Goal: Navigation & Orientation: Find specific page/section

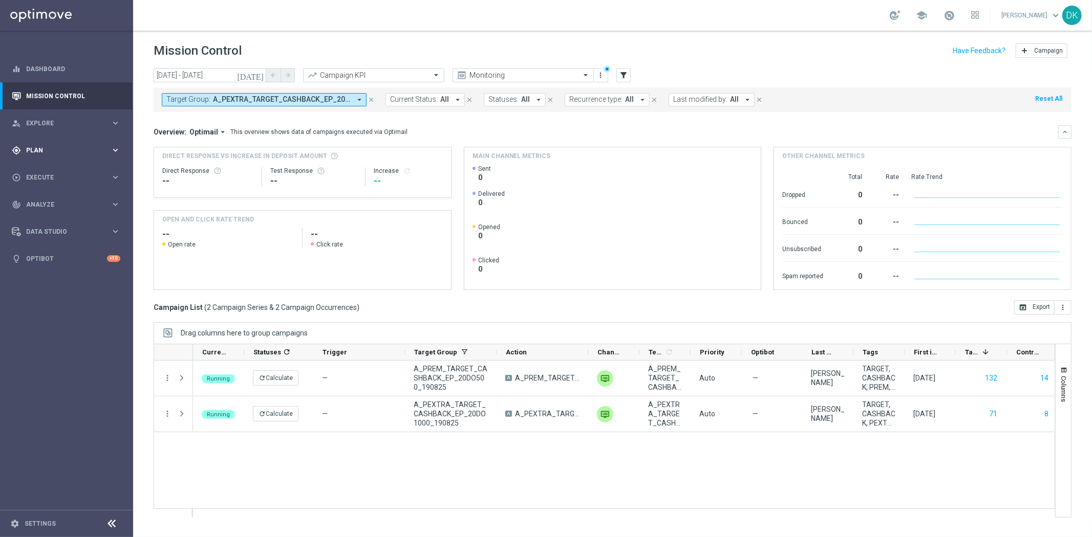
click at [66, 154] on div "gps_fixed Plan" at bounding box center [61, 150] width 99 height 9
click at [52, 168] on link "Target Groups" at bounding box center [67, 171] width 80 height 8
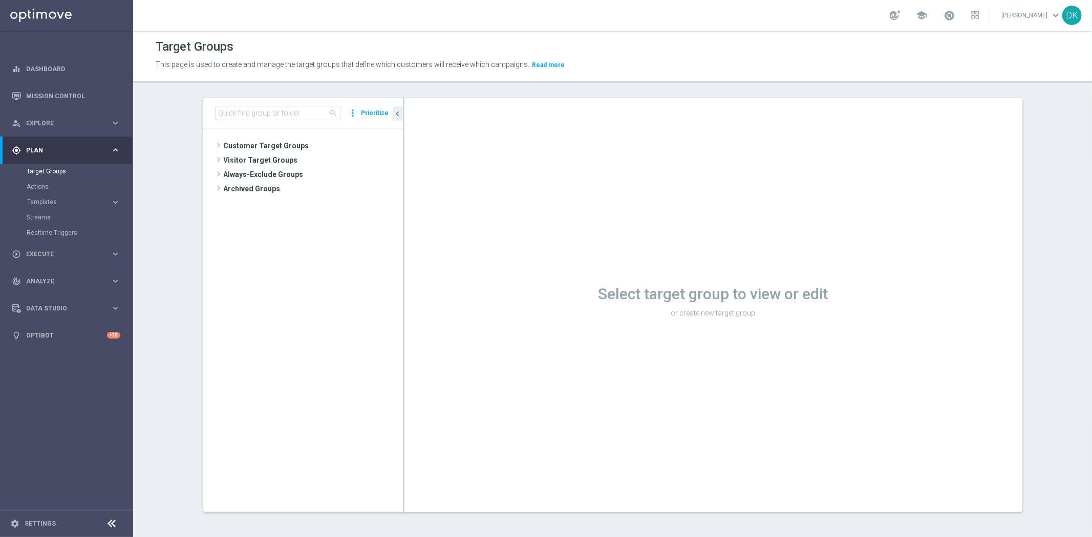
click at [367, 400] on tree-viewport "Customer Target Groups library_add create_new_folder" at bounding box center [303, 319] width 200 height 383
click at [69, 86] on link "Mission Control" at bounding box center [73, 95] width 94 height 27
